Goal: Find contact information: Obtain details needed to contact an individual or organization

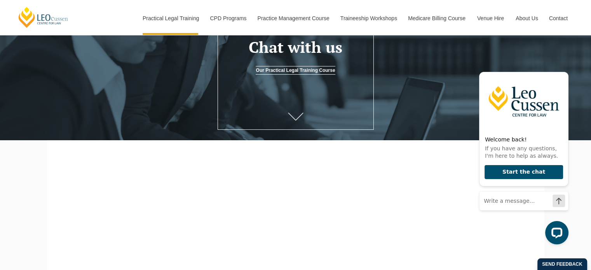
scroll to position [97, 0]
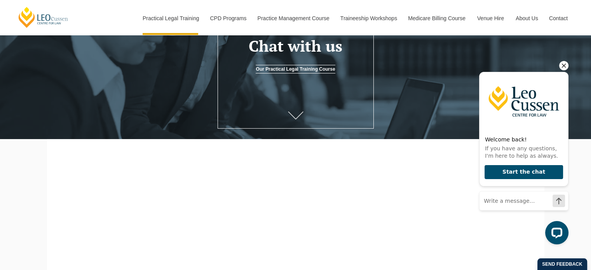
click at [565, 66] on icon "Hide greeting" at bounding box center [564, 65] width 9 height 9
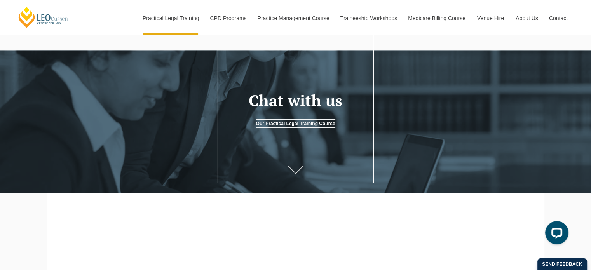
scroll to position [0, 0]
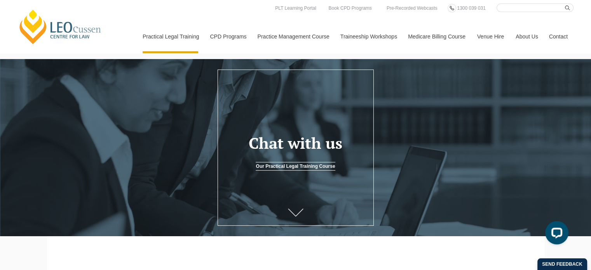
click at [560, 34] on link "Contact" at bounding box center [559, 36] width 30 height 33
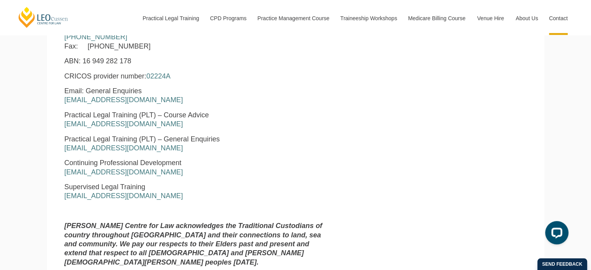
scroll to position [411, 0]
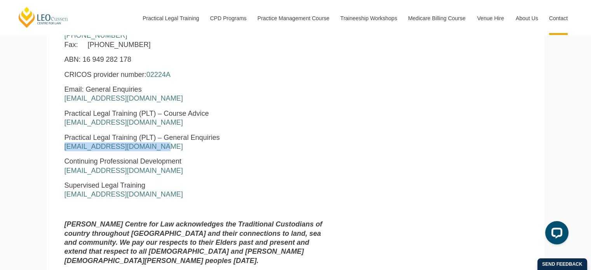
drag, startPoint x: 156, startPoint y: 147, endPoint x: 61, endPoint y: 152, distance: 95.0
click at [61, 152] on div "Leo Cussen Centre for Law Level 16 15 William Street Melbourne, Victoria, 3000 …" at bounding box center [197, 111] width 277 height 322
copy link "pltadmin@leocussen.edu.au"
